Goal: Information Seeking & Learning: Check status

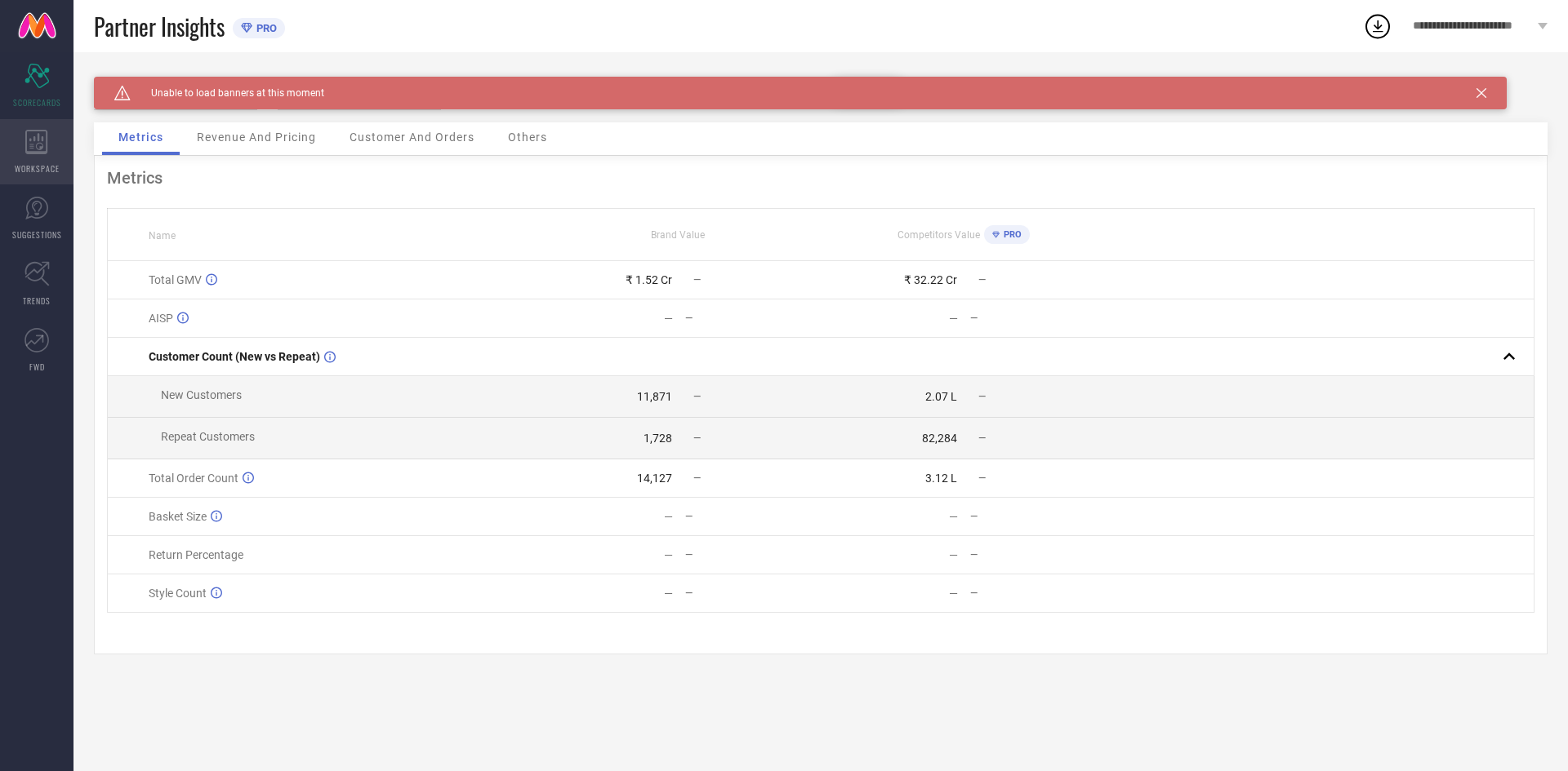
click at [51, 137] on div "WORKSPACE" at bounding box center [37, 152] width 74 height 66
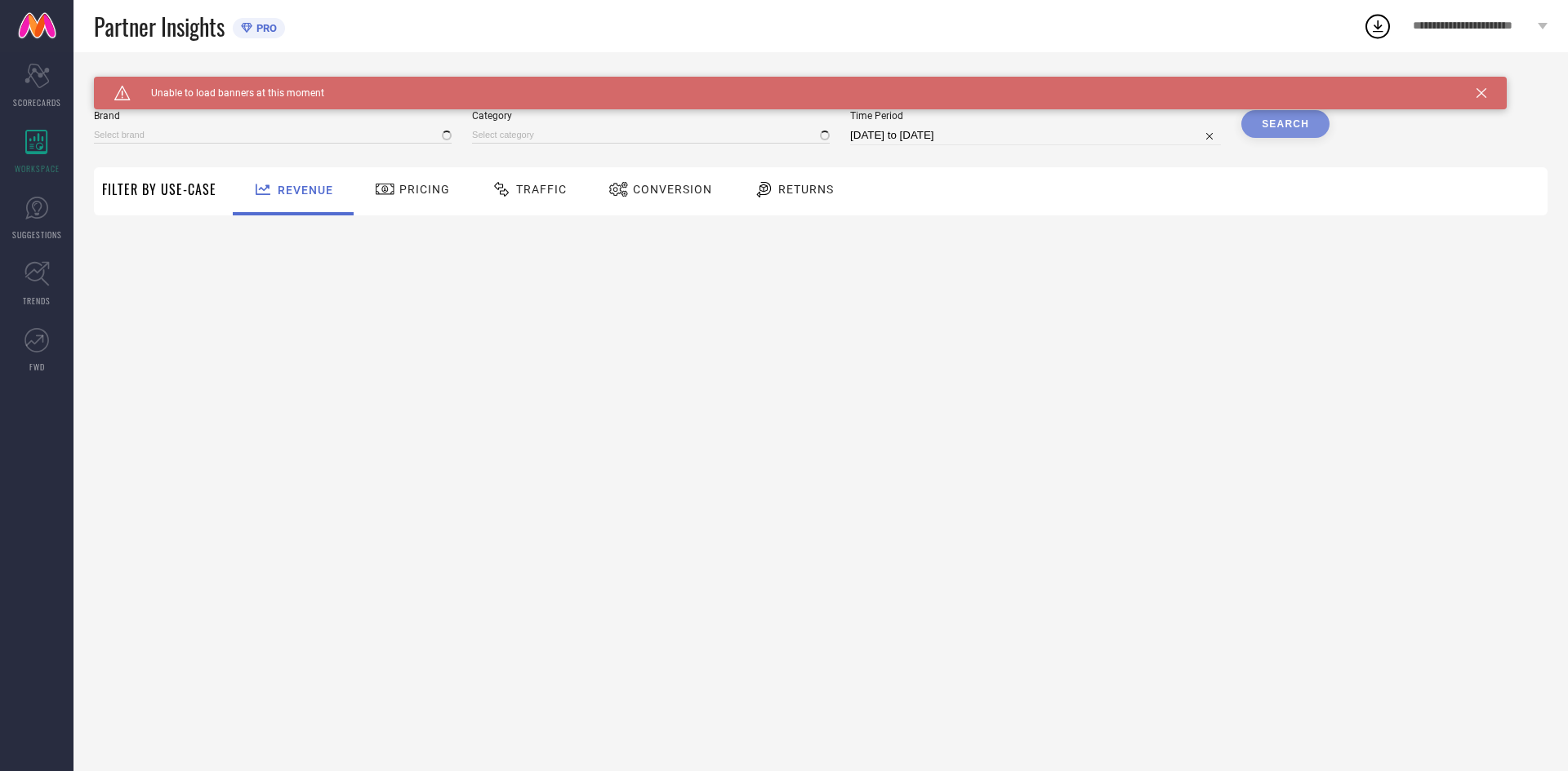
type input "EXOTIC"
type input "All"
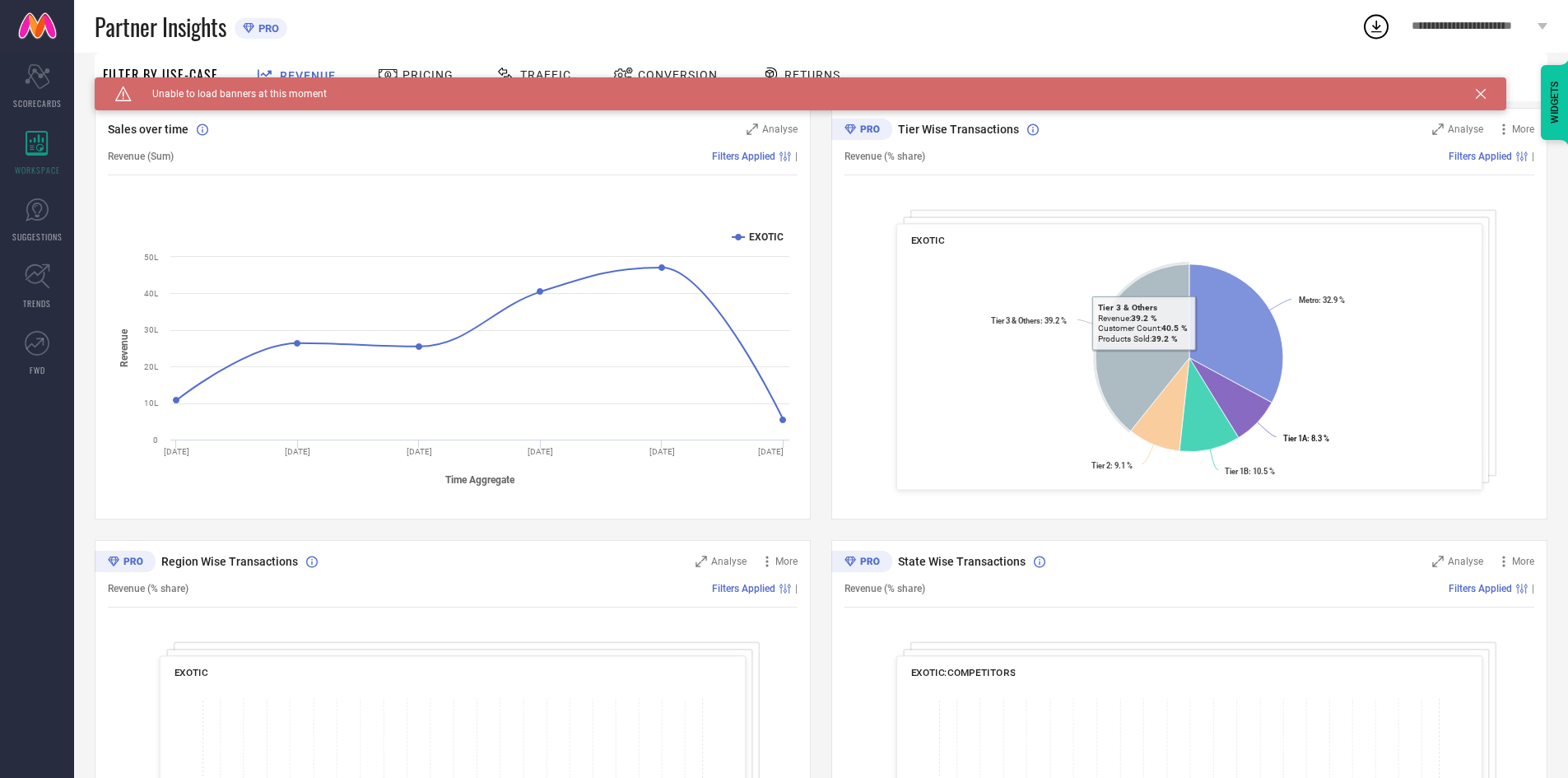
scroll to position [375, 0]
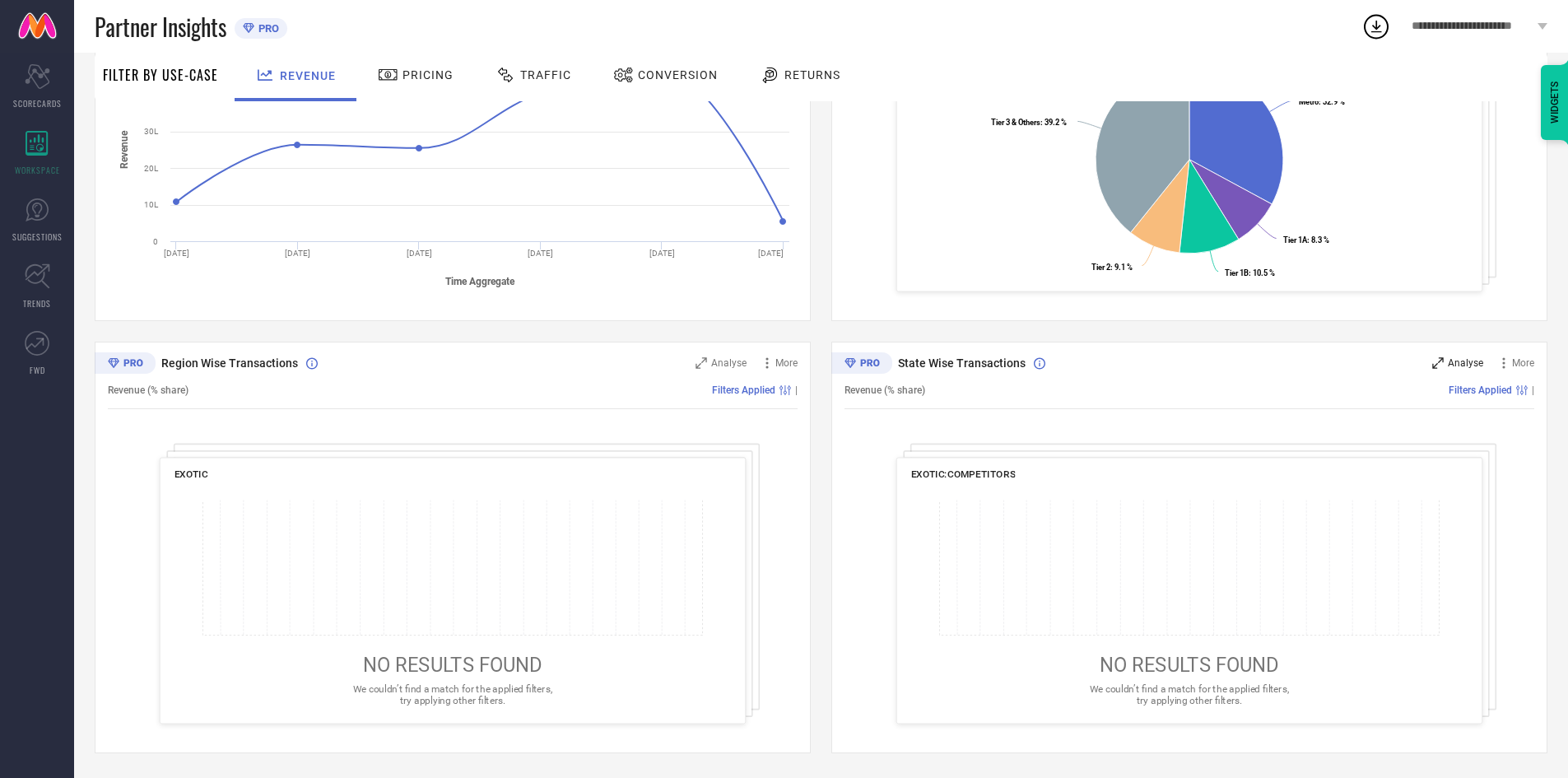
click at [1466, 366] on span "Analyse" at bounding box center [1465, 363] width 35 height 12
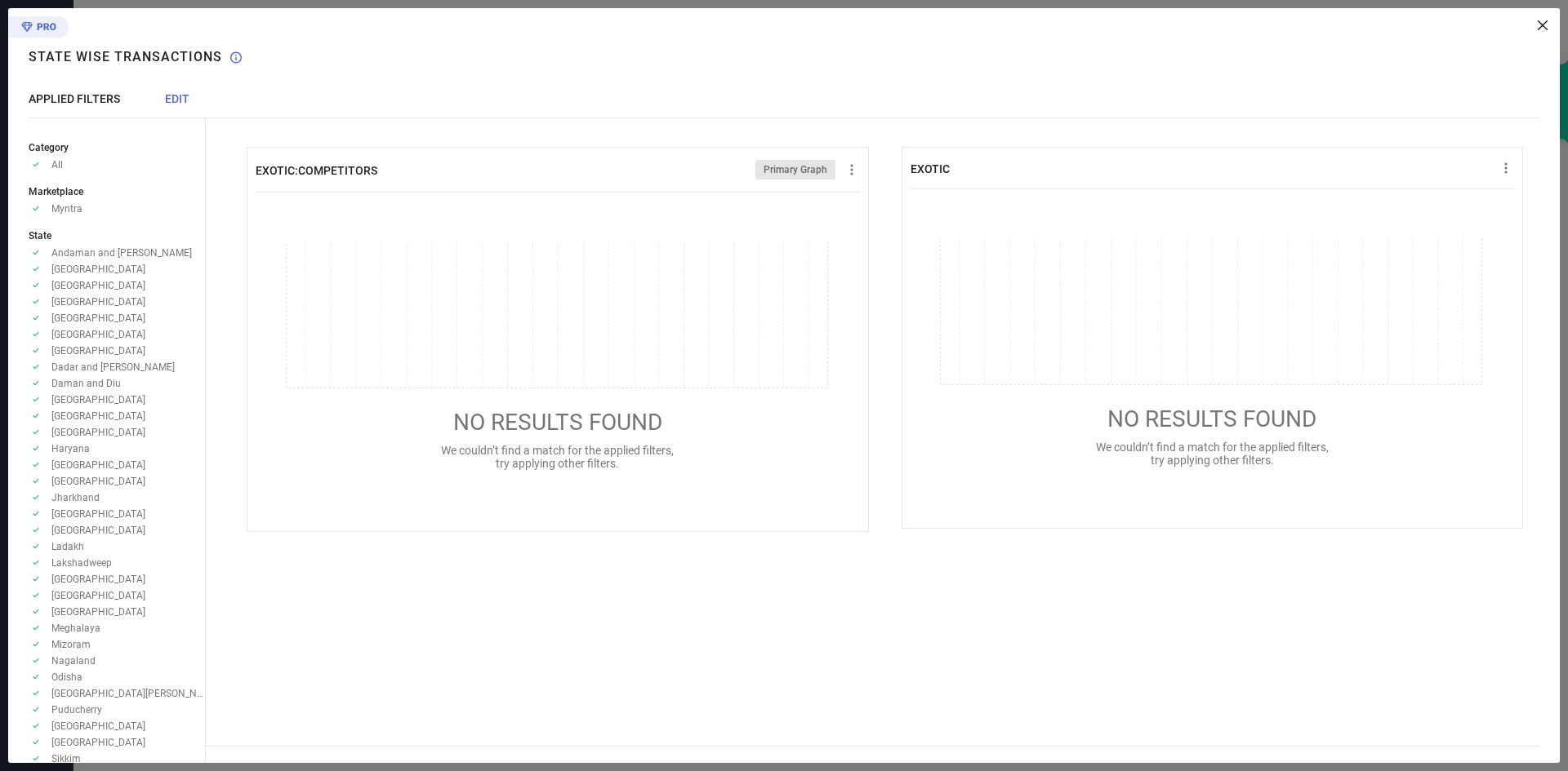
click at [1541, 19] on div "EXOTIC:COMPETITORS Primary Graph NO RESULTS FOUND We couldn’t find a match for …" at bounding box center [882, 385] width 1353 height 755
click at [1543, 27] on icon at bounding box center [1542, 25] width 10 height 10
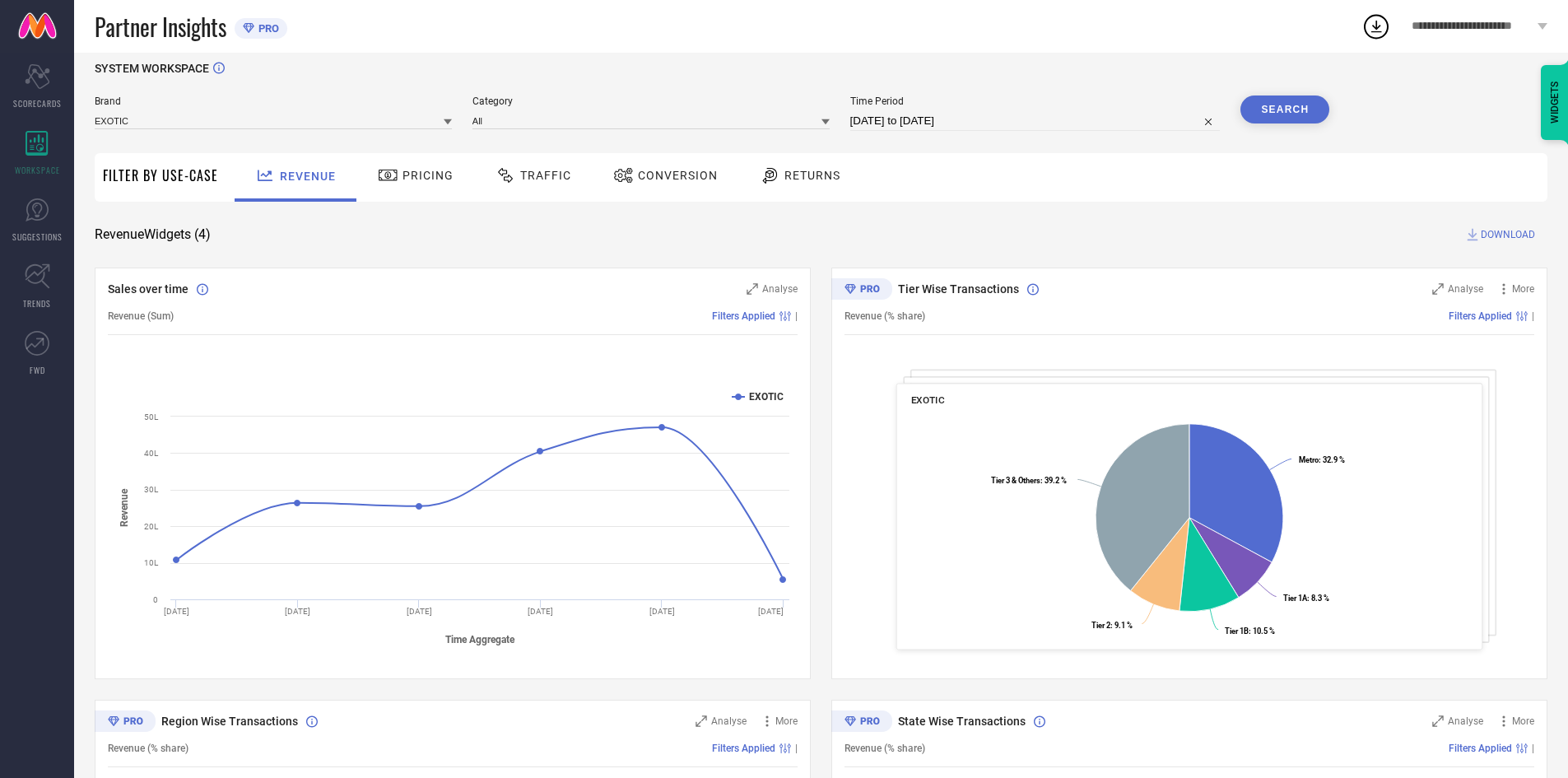
scroll to position [0, 0]
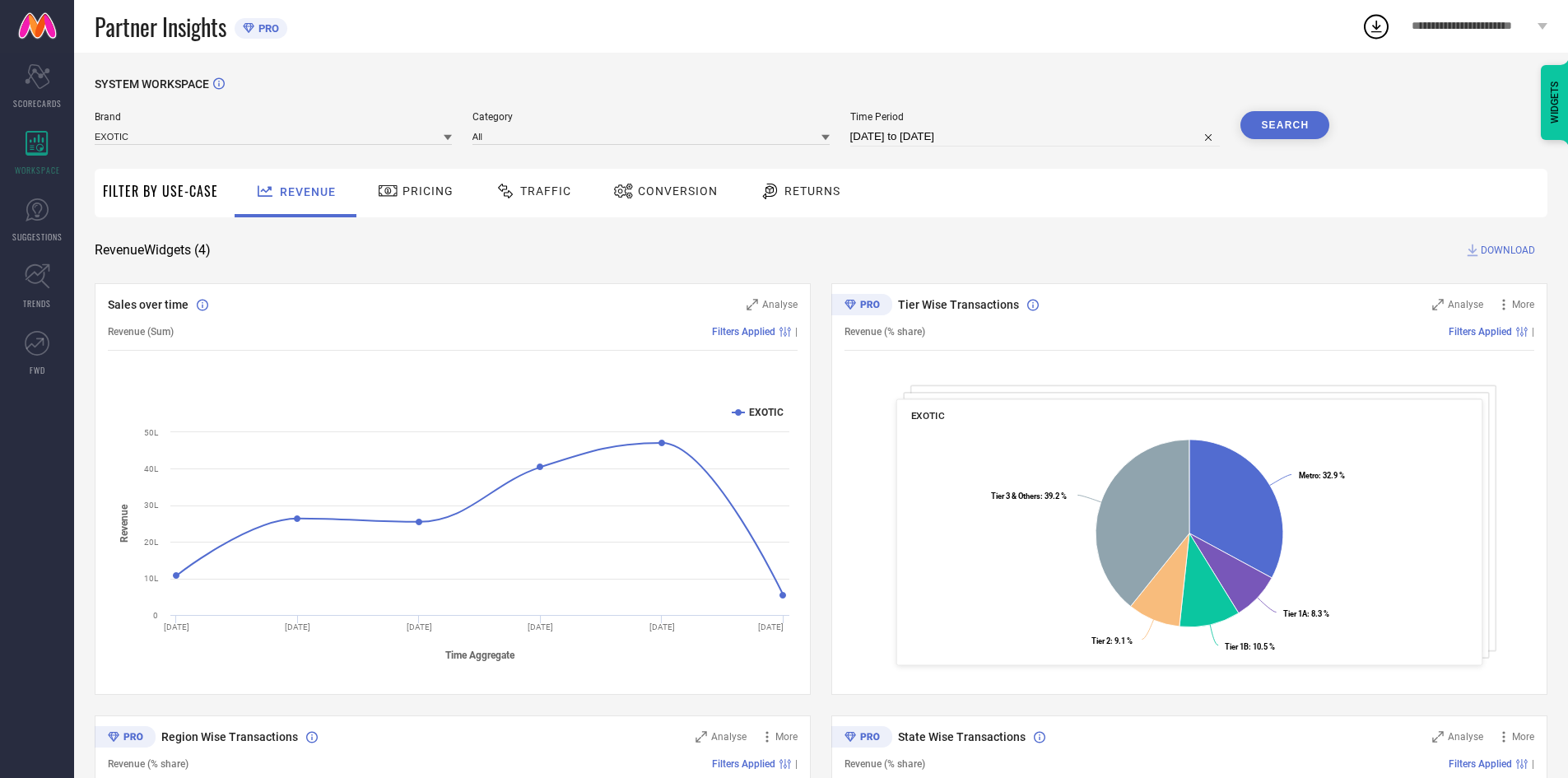
click at [427, 196] on span "Pricing" at bounding box center [428, 191] width 51 height 14
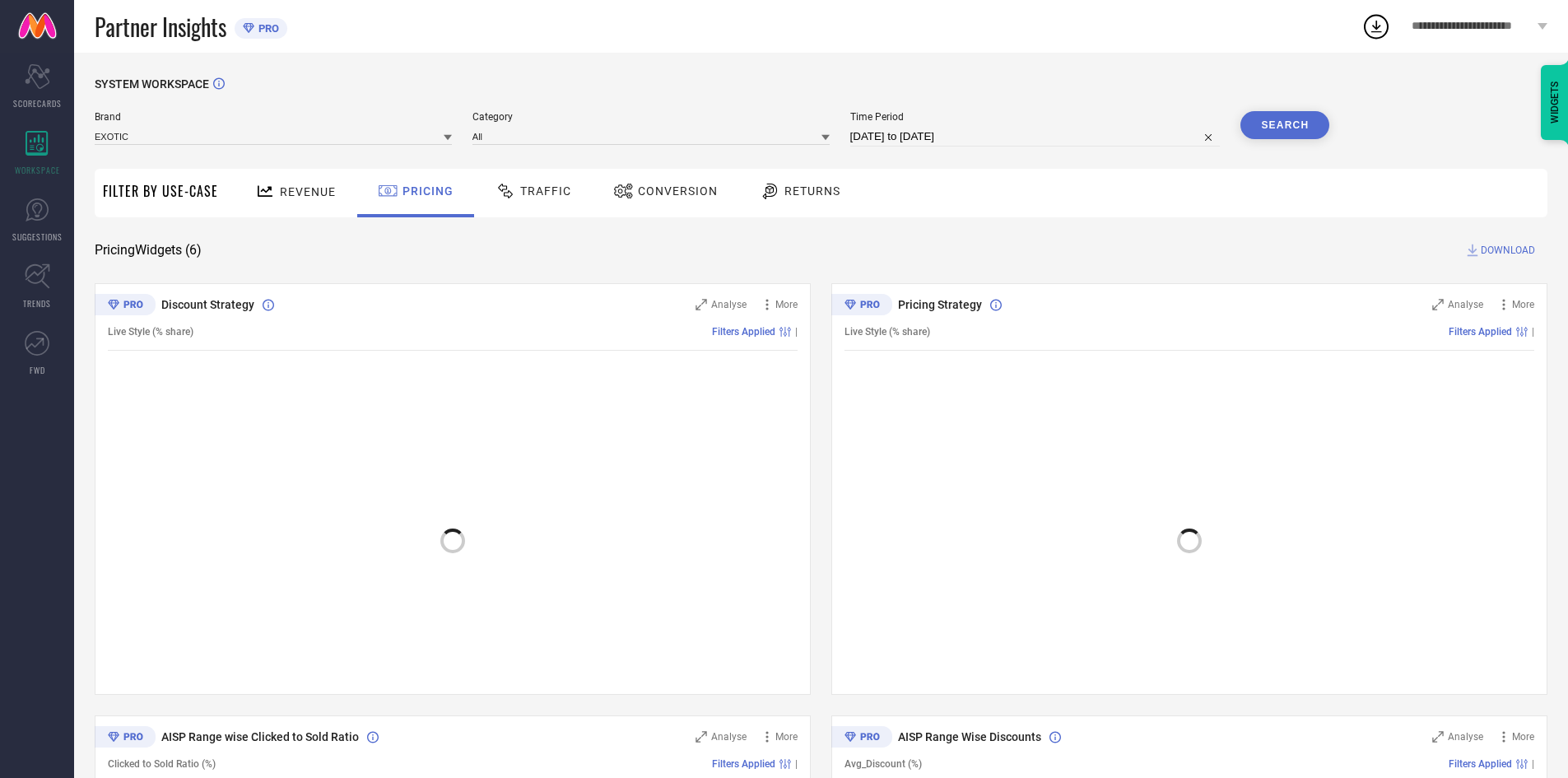
click at [562, 202] on div "Traffic" at bounding box center [533, 190] width 84 height 28
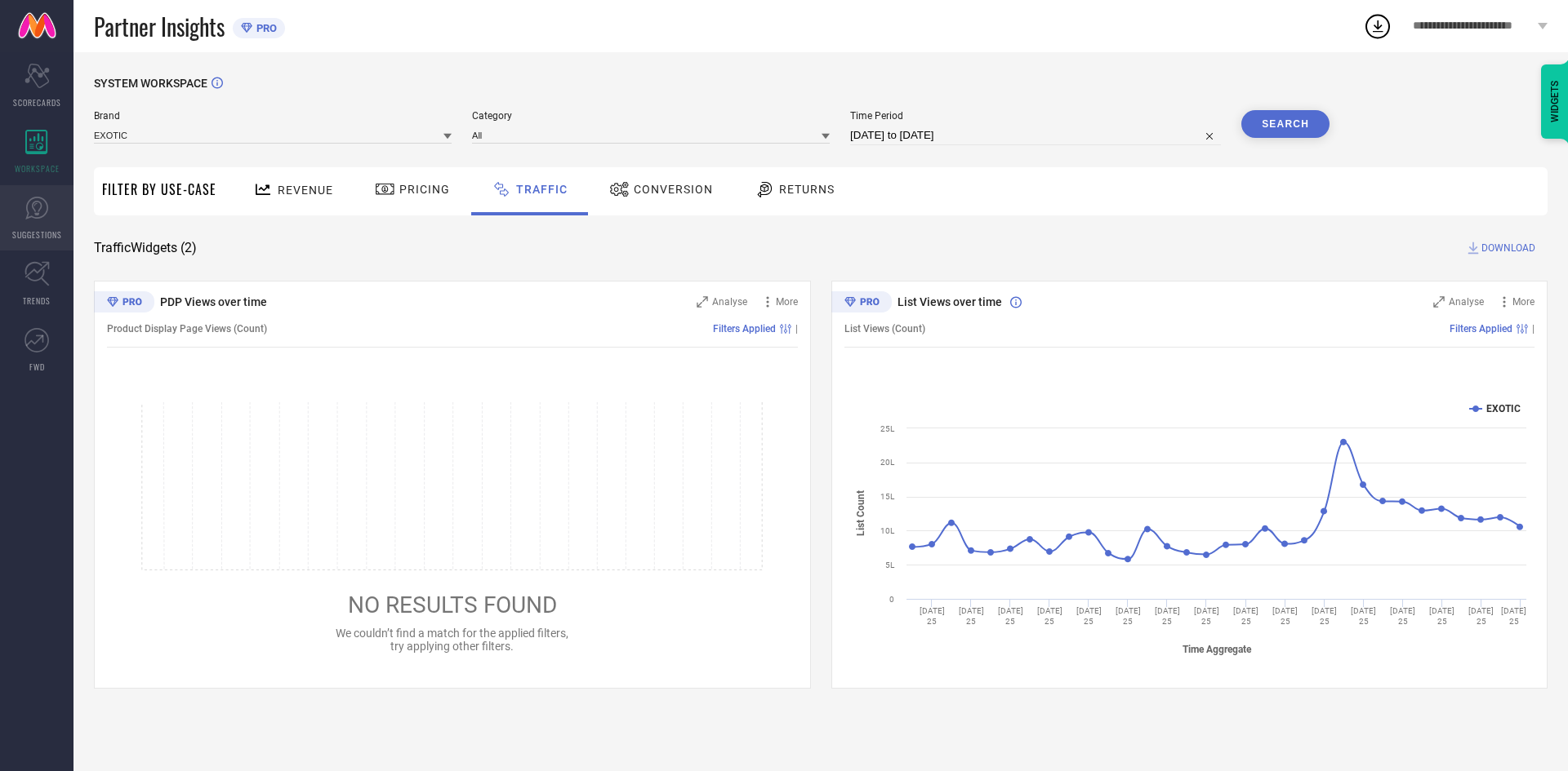
click at [29, 216] on icon at bounding box center [36, 207] width 24 height 24
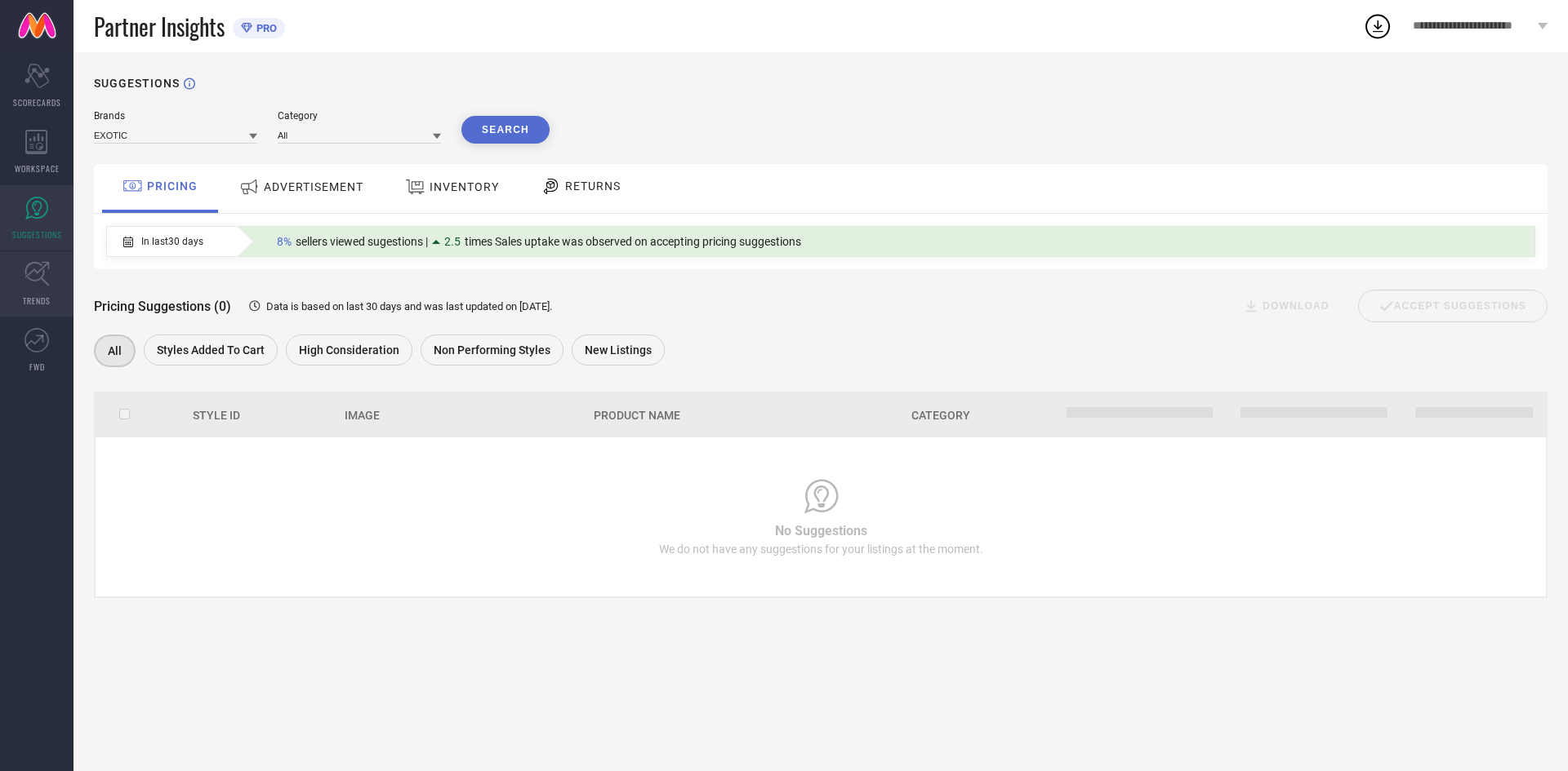
click at [48, 288] on link "TRENDS" at bounding box center [37, 284] width 74 height 66
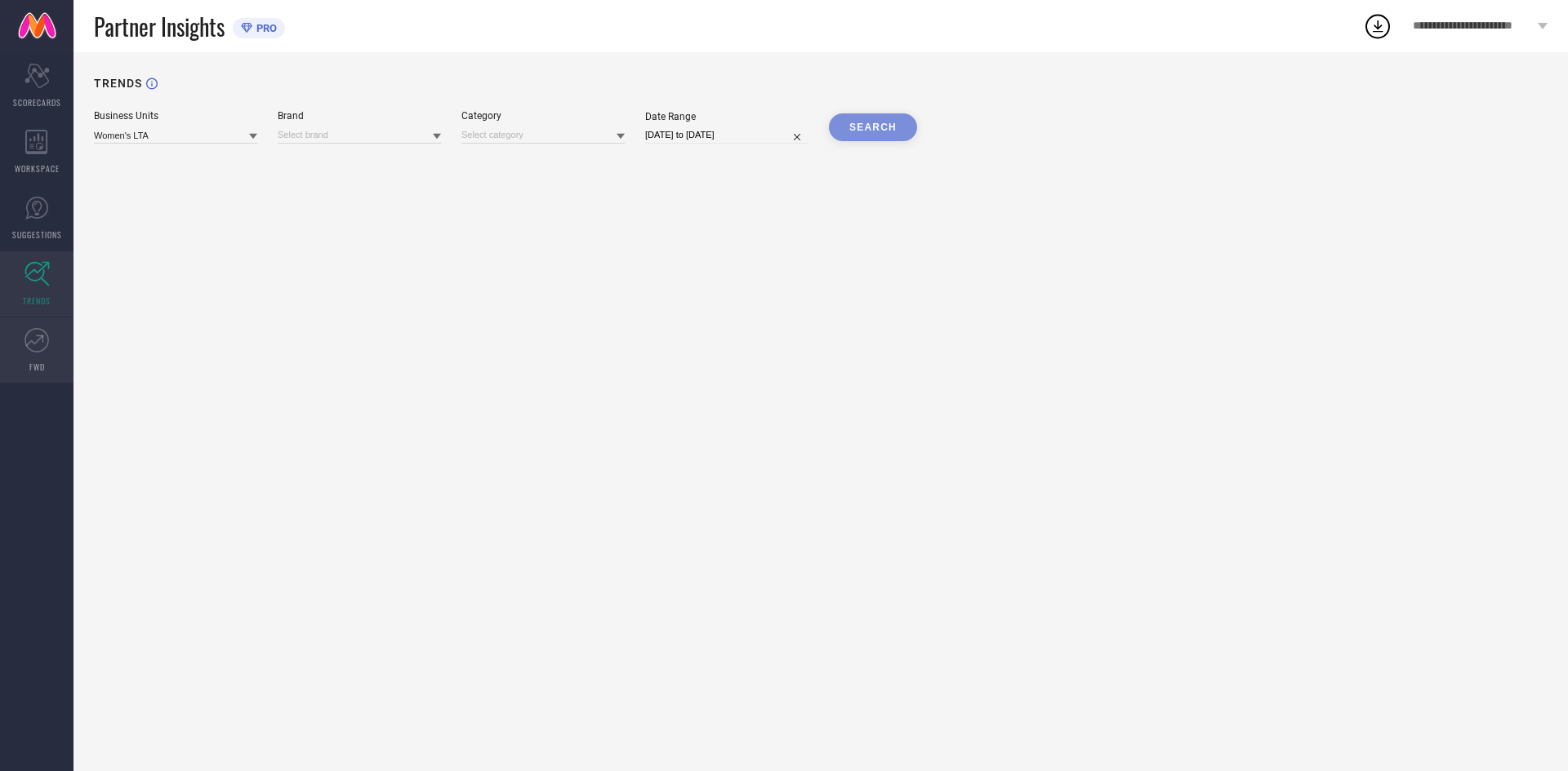
click at [23, 337] on link "FWD" at bounding box center [37, 350] width 74 height 66
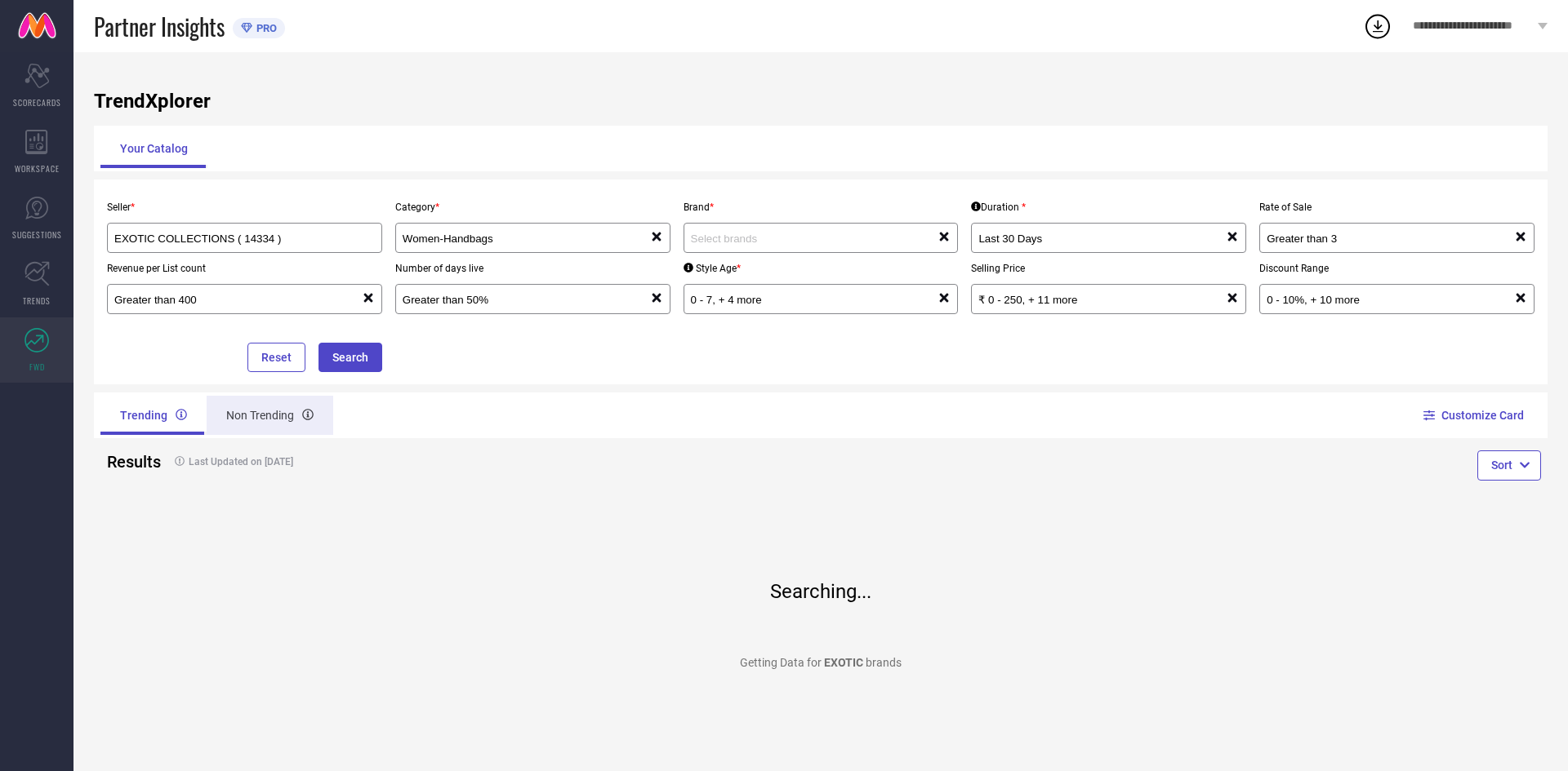
click at [265, 398] on div "Non Trending" at bounding box center [269, 416] width 127 height 39
click at [40, 279] on icon at bounding box center [37, 274] width 25 height 25
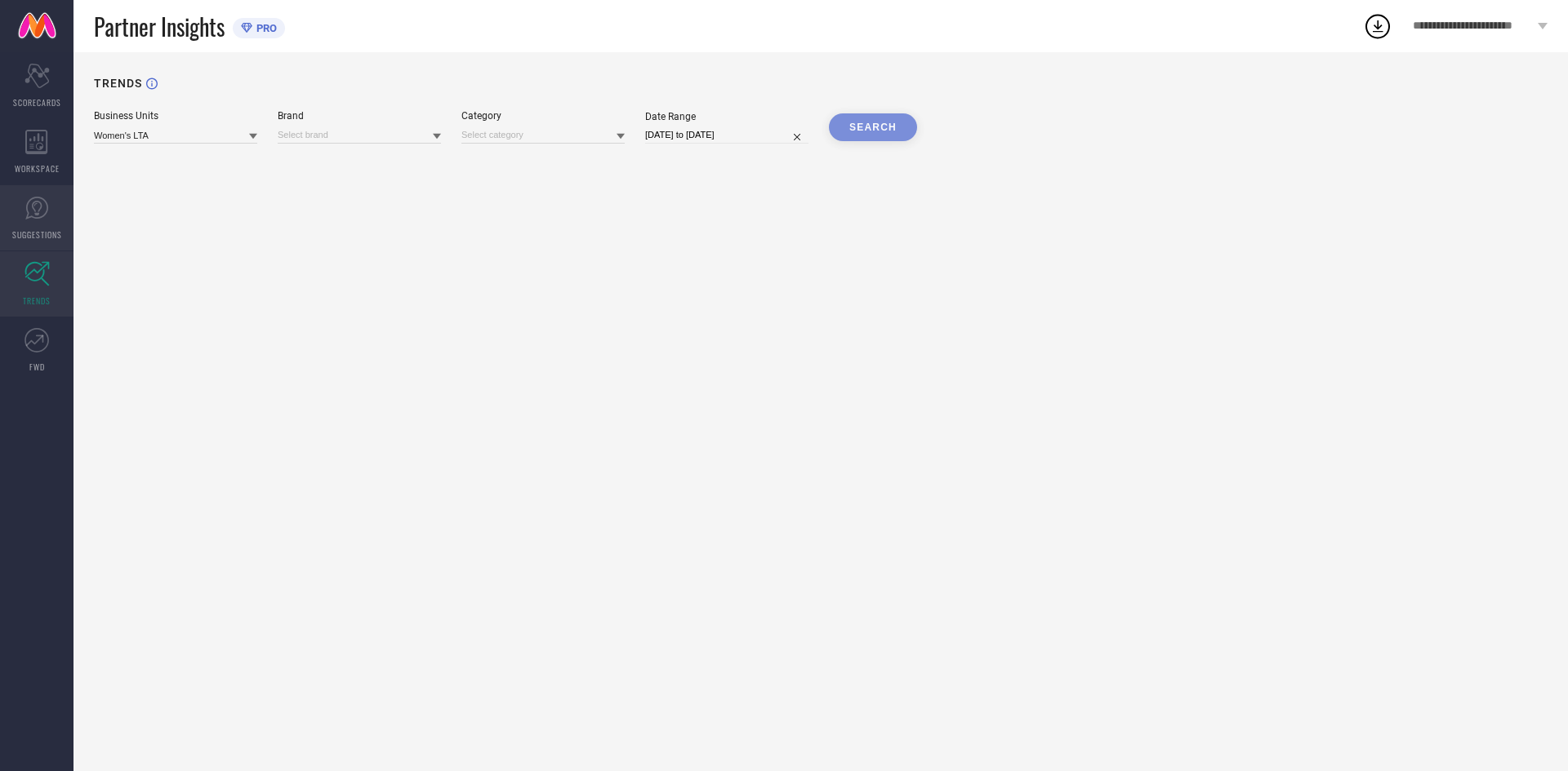
click at [38, 215] on icon at bounding box center [36, 207] width 24 height 24
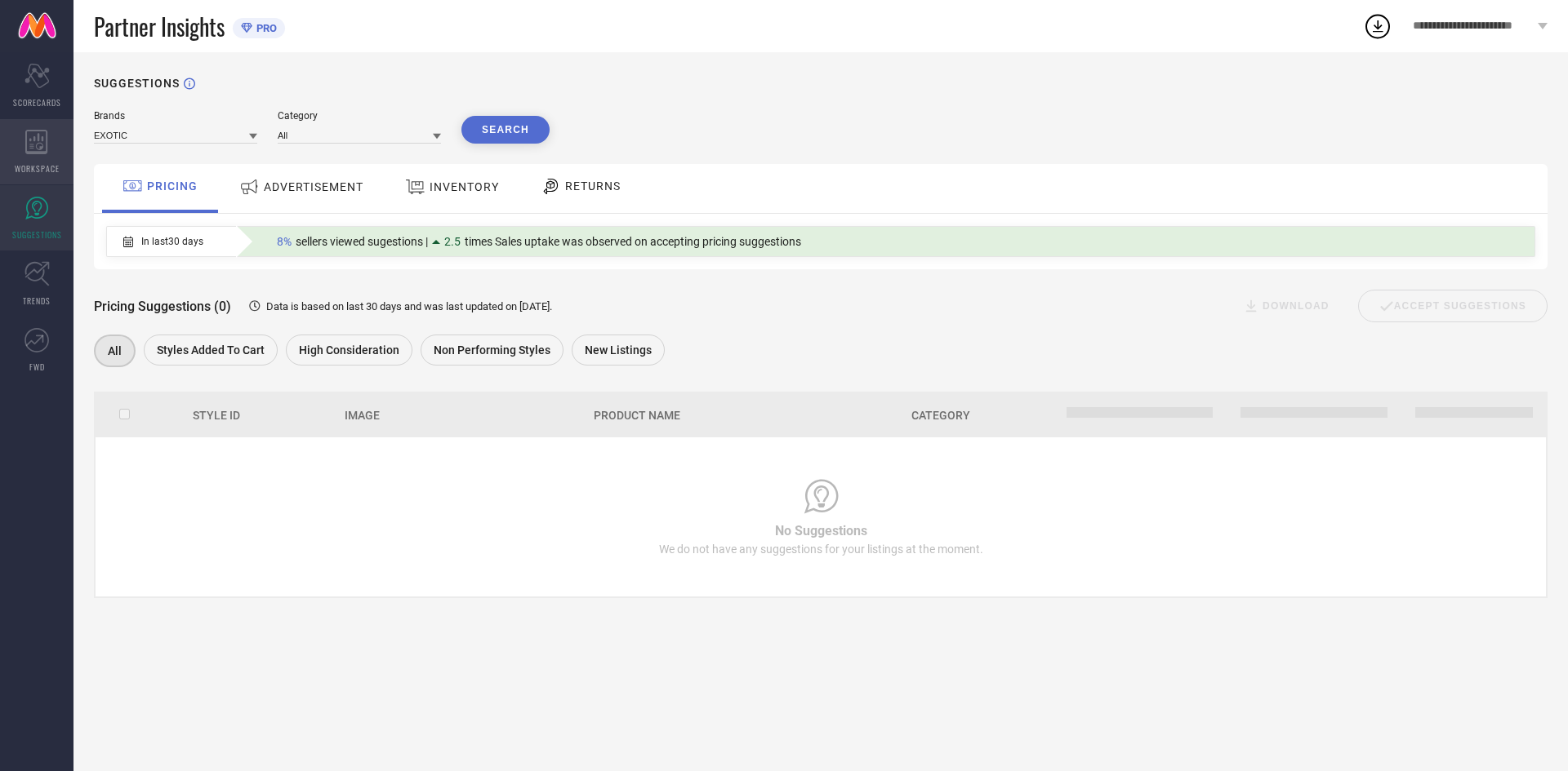
click at [38, 173] on span "WORKSPACE" at bounding box center [37, 169] width 45 height 13
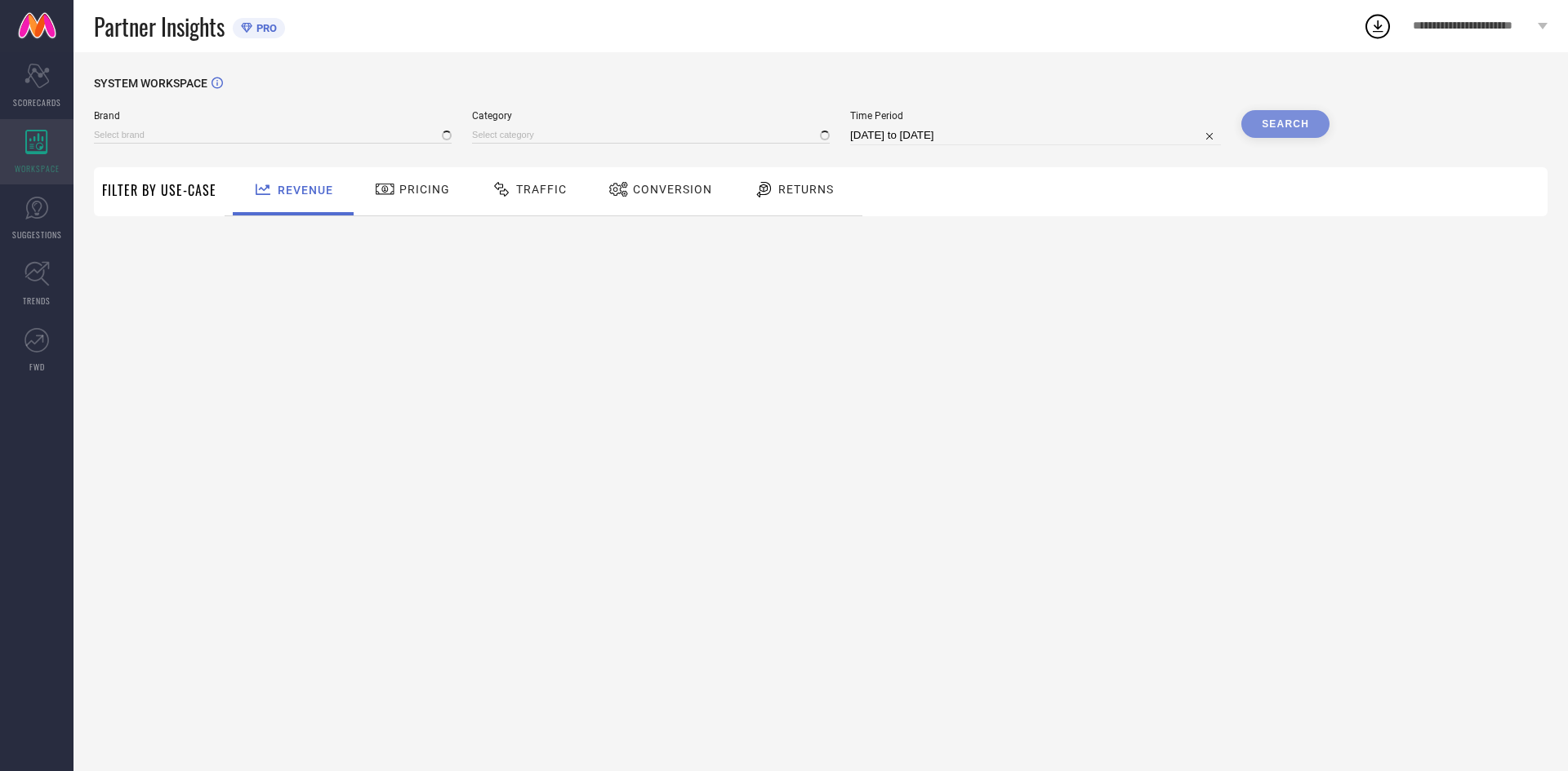
type input "EXOTIC"
type input "All"
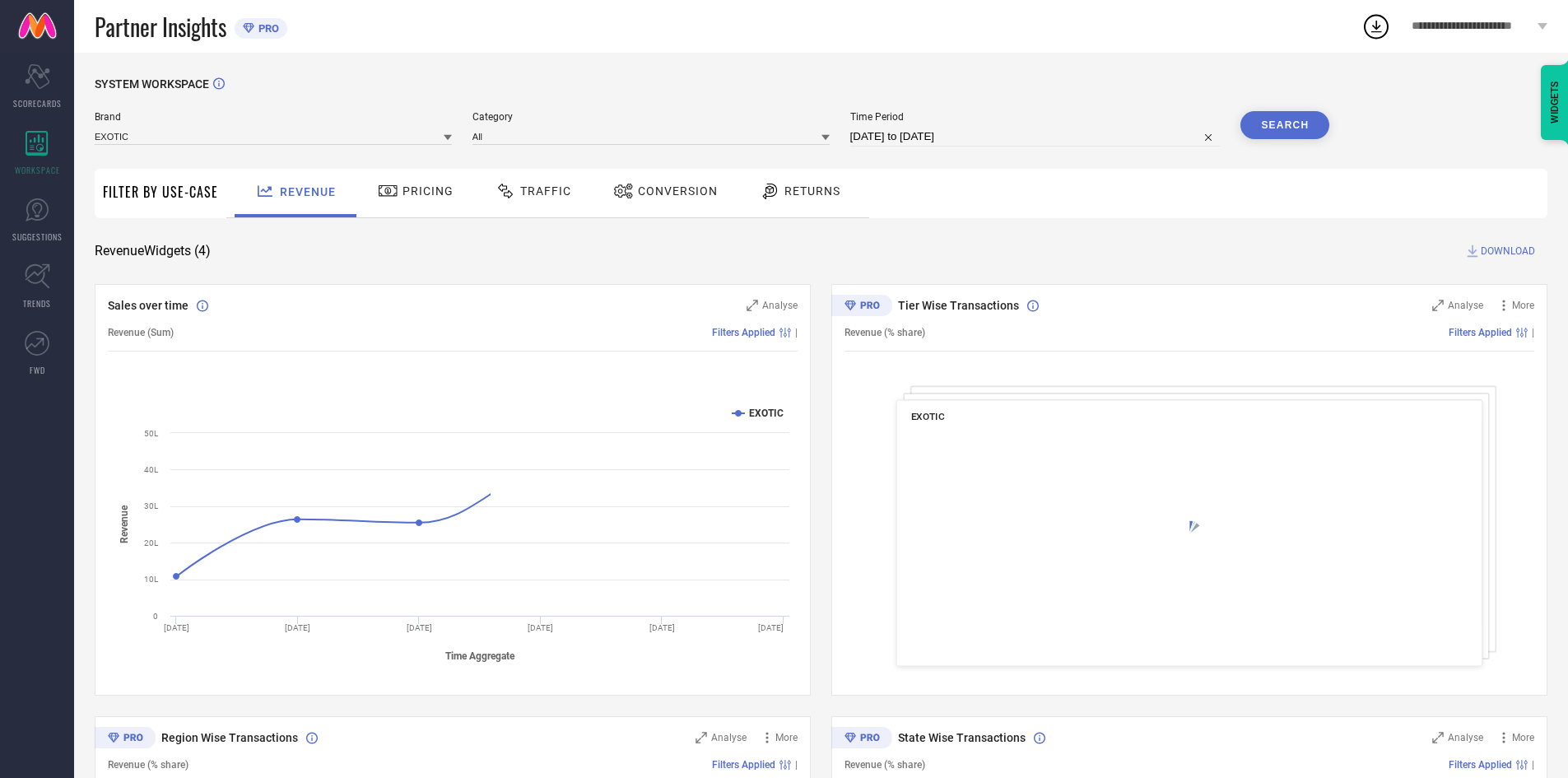
click at [404, 183] on div "Pricing" at bounding box center [416, 190] width 84 height 28
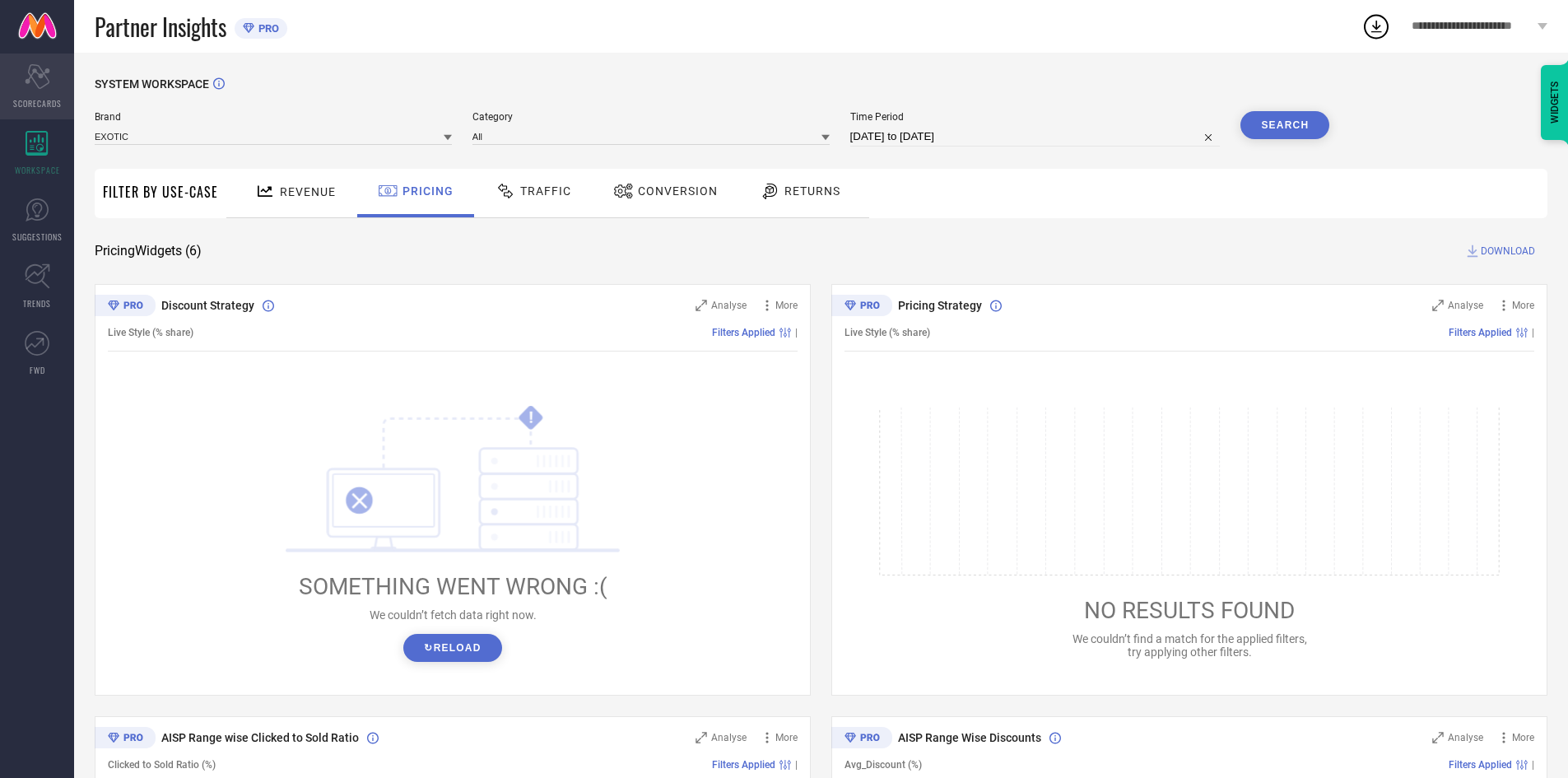
click at [40, 82] on icon "Scorecard" at bounding box center [37, 76] width 25 height 24
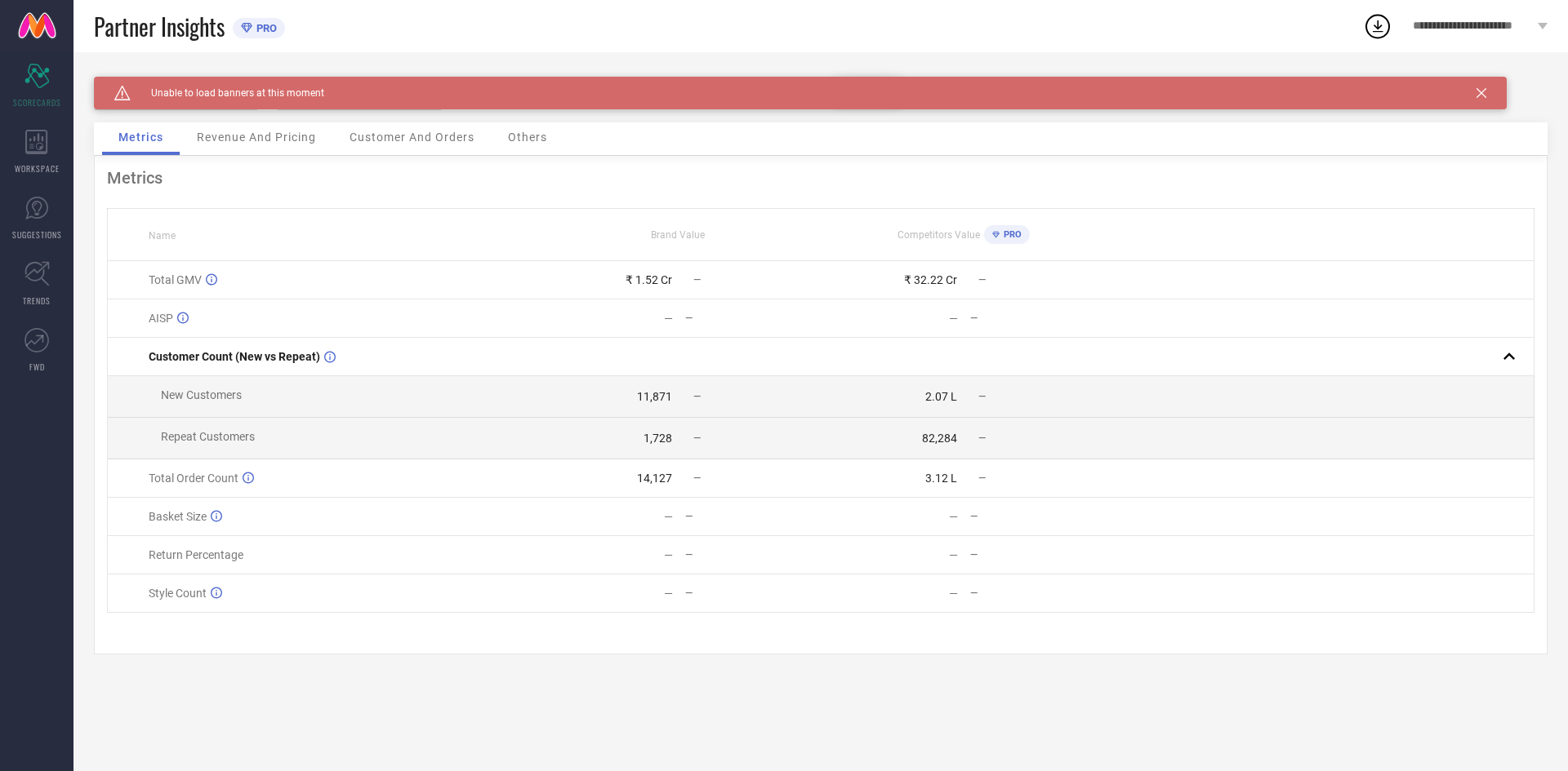
click at [263, 128] on div "Revenue And Pricing" at bounding box center [256, 138] width 152 height 32
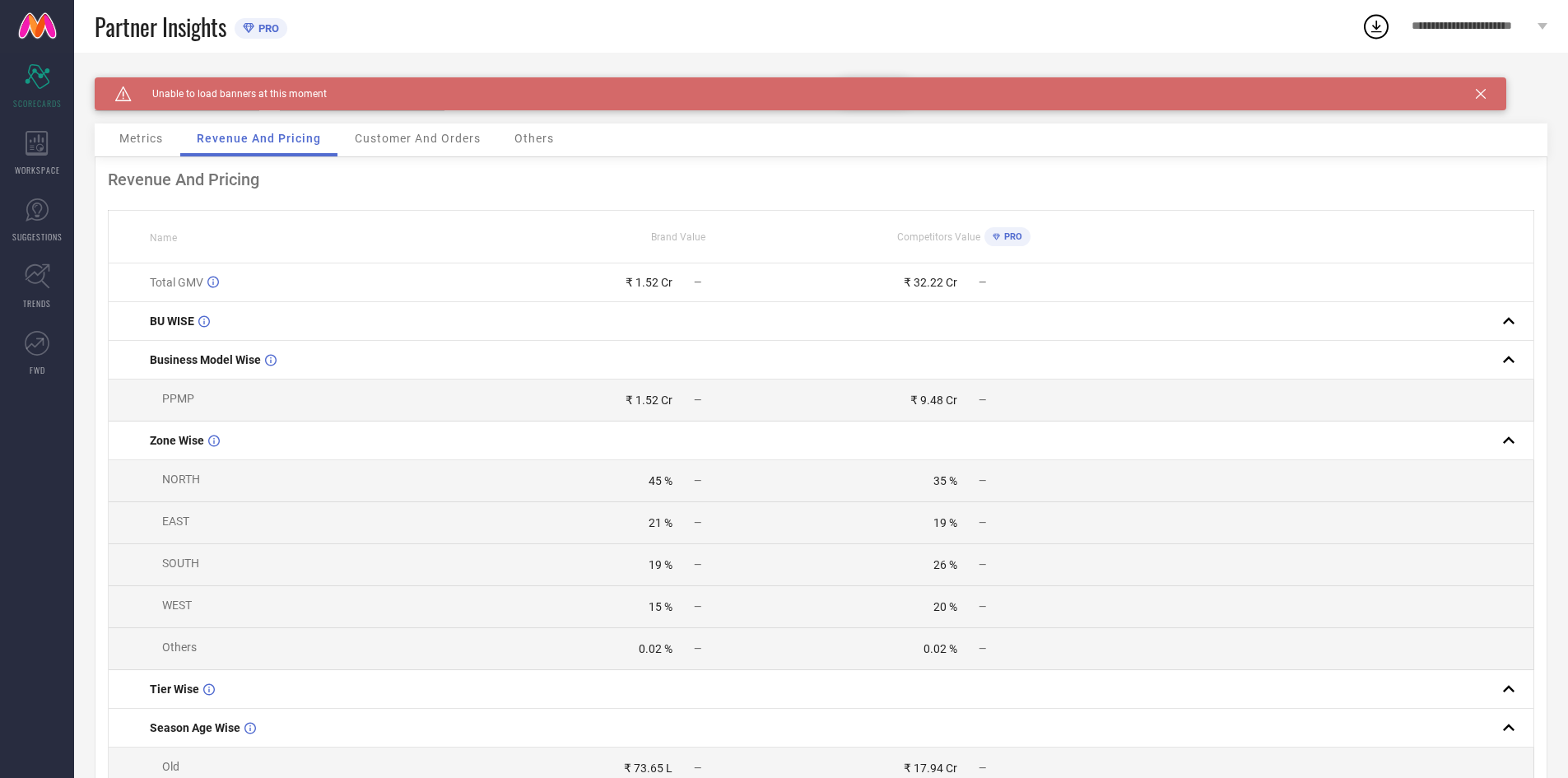
click at [398, 147] on div "Customer And Orders" at bounding box center [417, 139] width 158 height 33
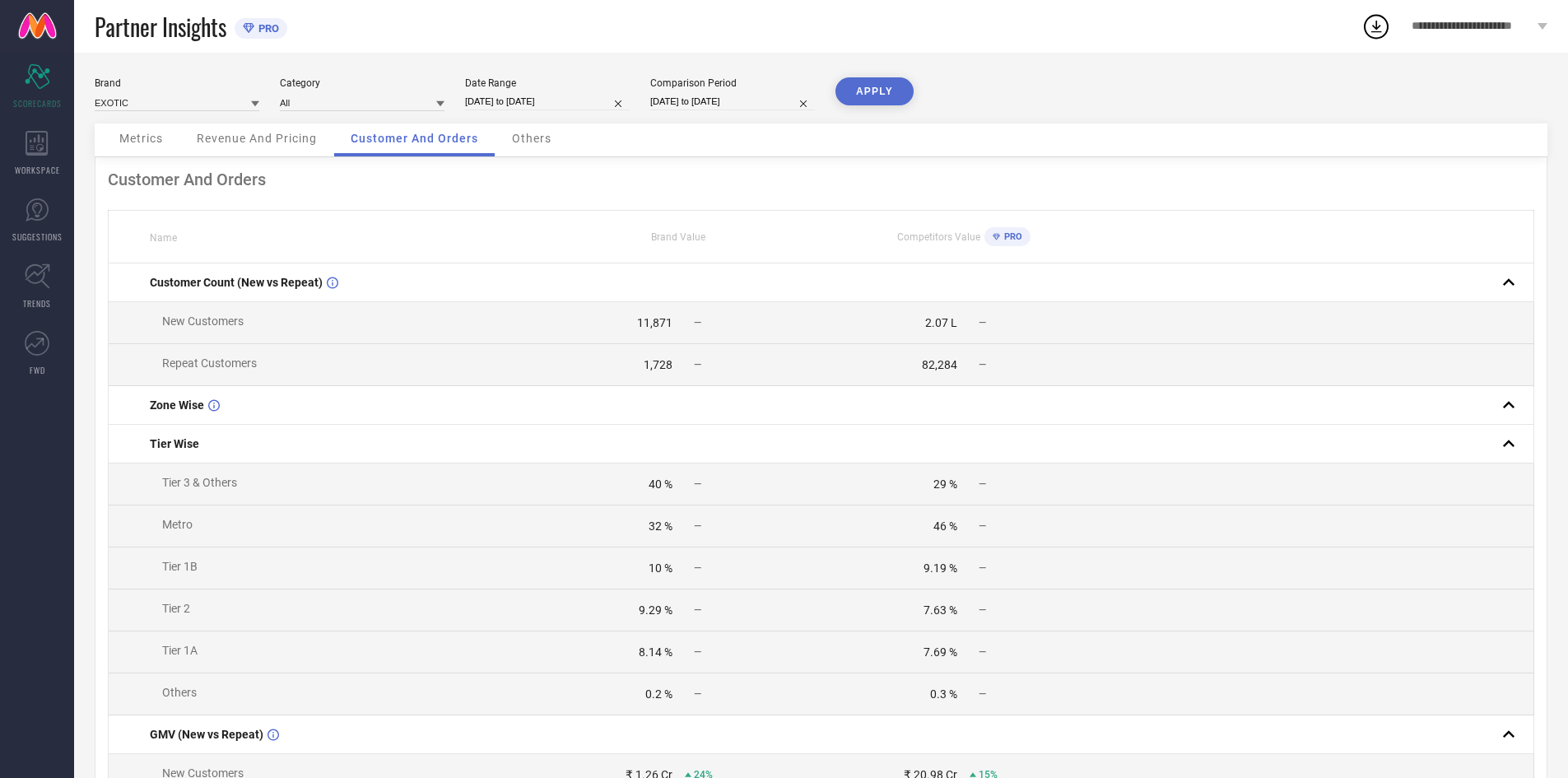
click at [533, 146] on div "Others" at bounding box center [531, 139] width 72 height 33
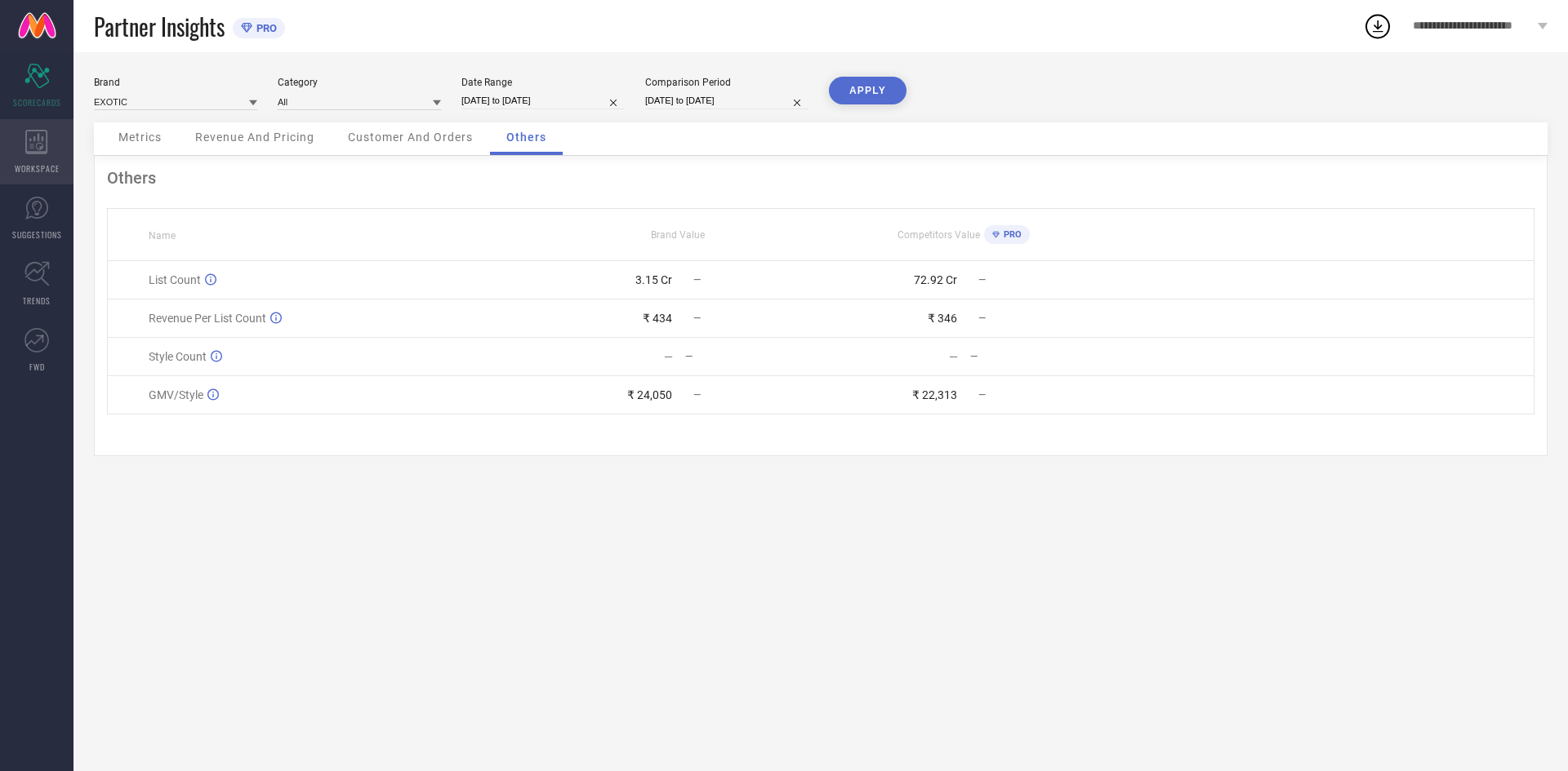
click at [11, 153] on div "WORKSPACE" at bounding box center [37, 152] width 74 height 66
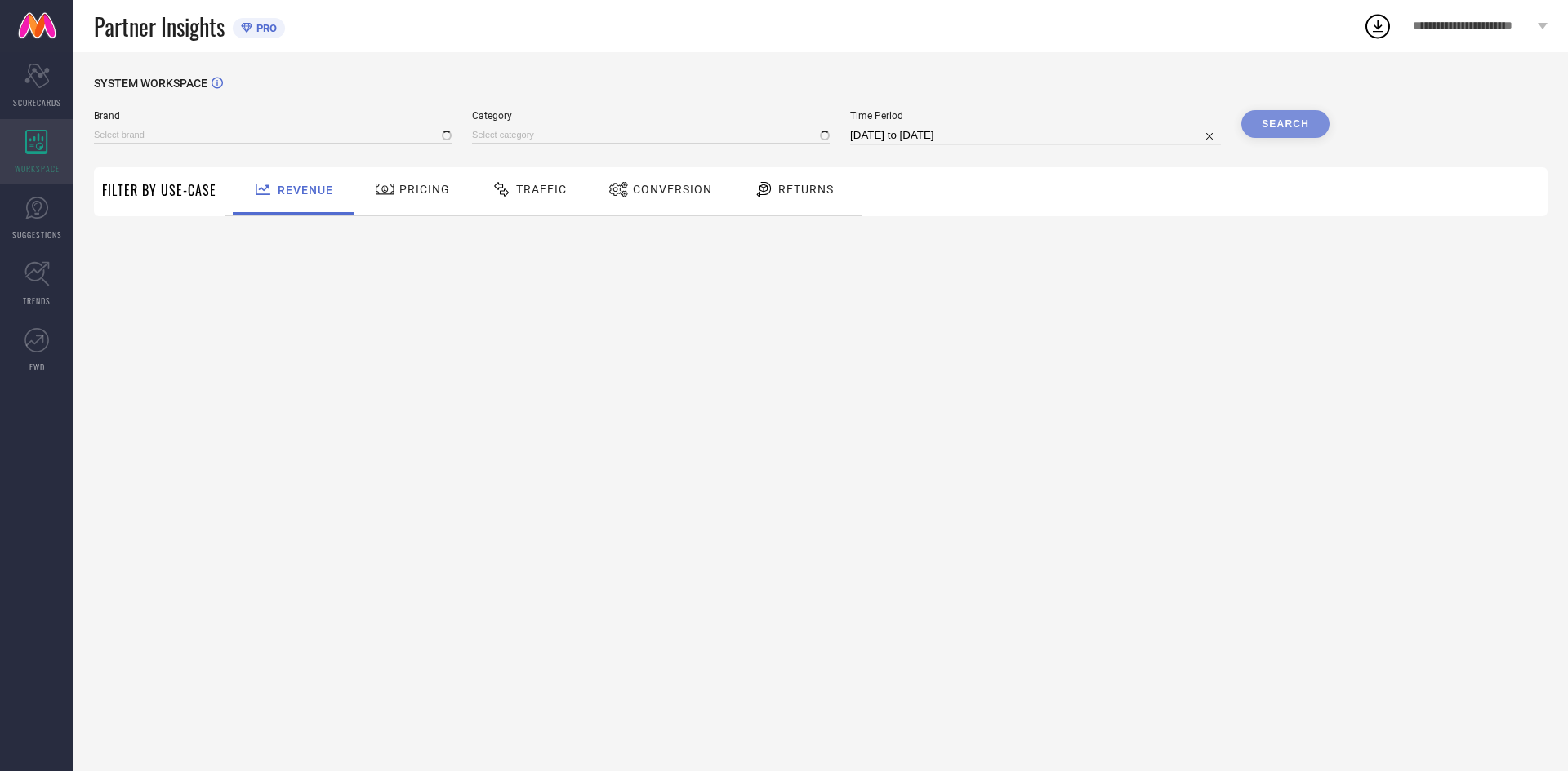
type input "EXOTIC"
type input "All"
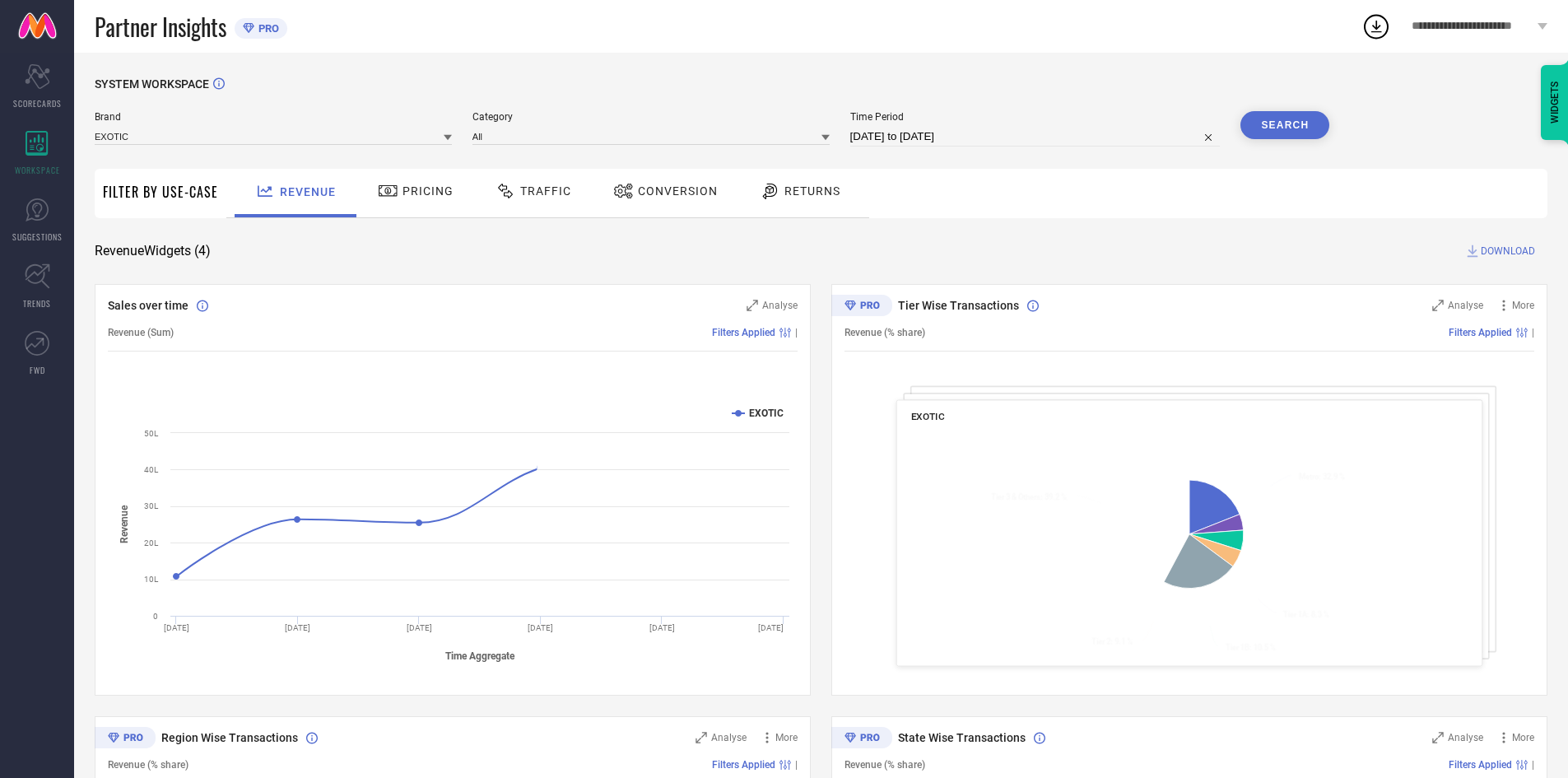
click at [433, 197] on span "Pricing" at bounding box center [428, 191] width 51 height 14
